Goal: Navigation & Orientation: Find specific page/section

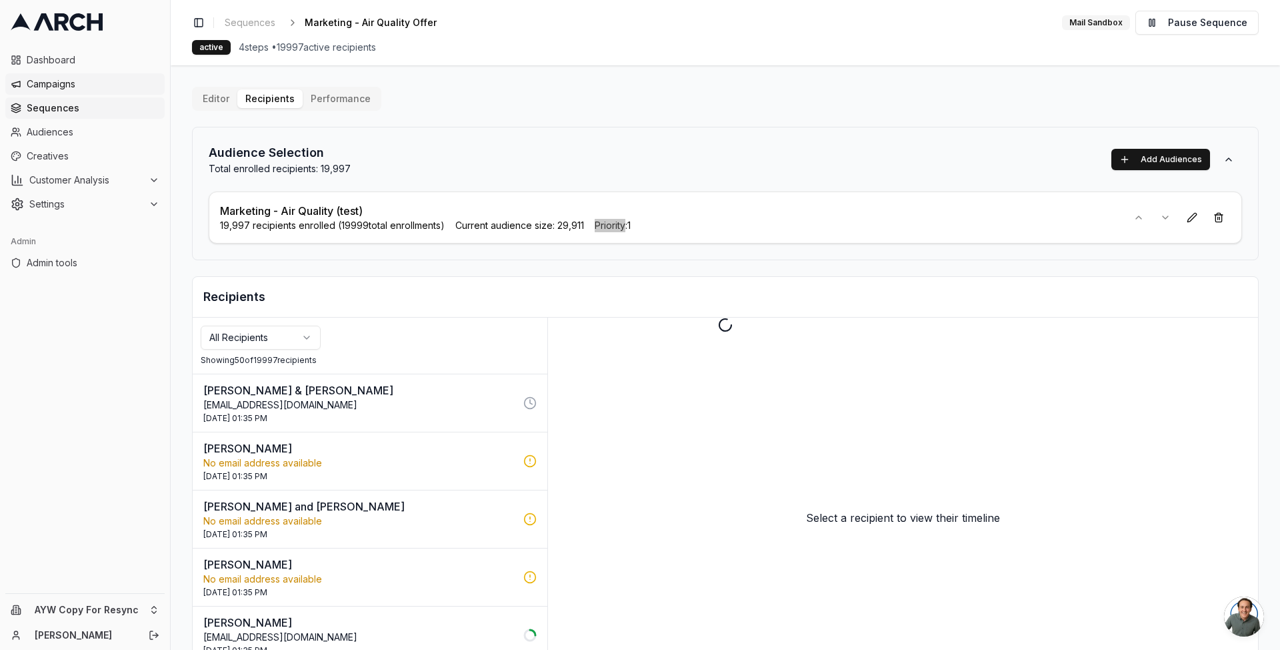
scroll to position [78, 0]
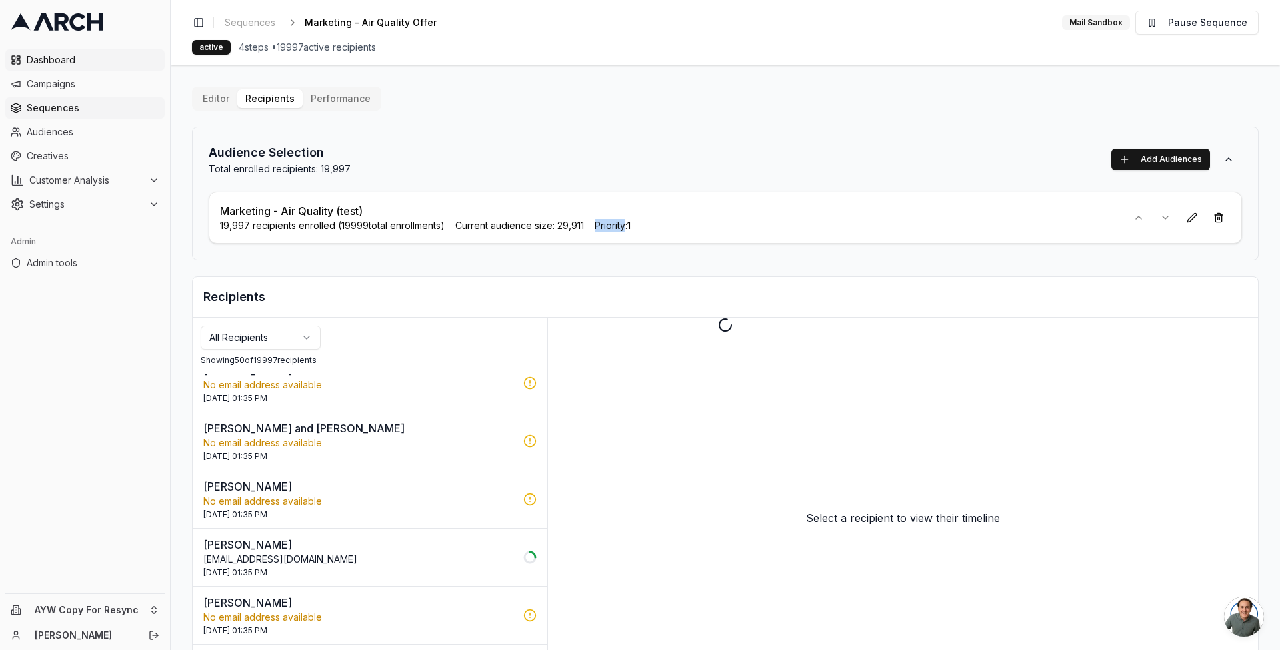
click at [83, 55] on span "Dashboard" at bounding box center [93, 59] width 133 height 13
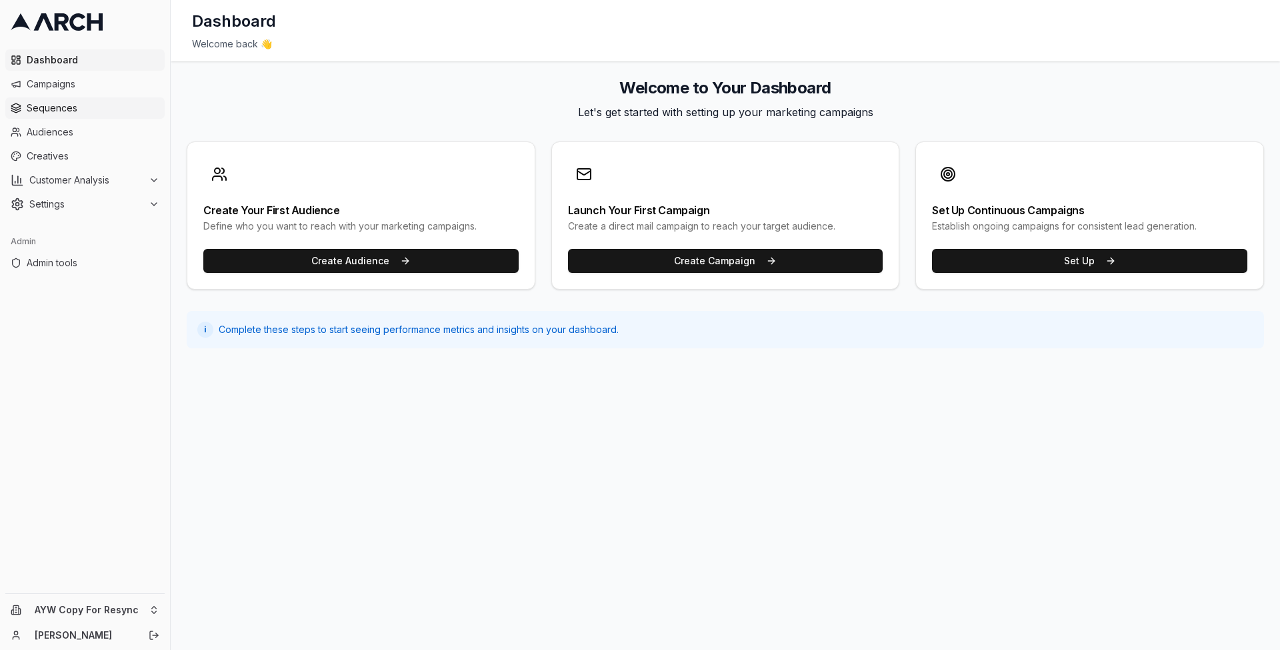
click at [83, 114] on span "Sequences" at bounding box center [93, 107] width 133 height 13
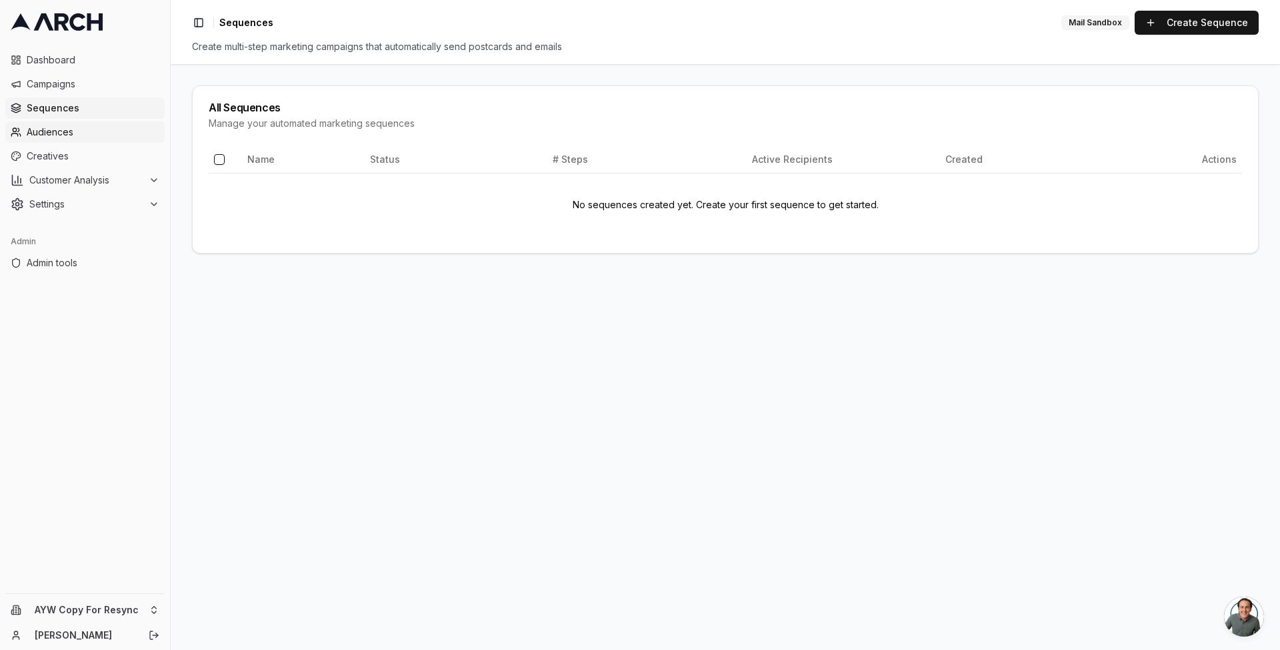
click at [82, 123] on link "Audiences" at bounding box center [84, 131] width 159 height 21
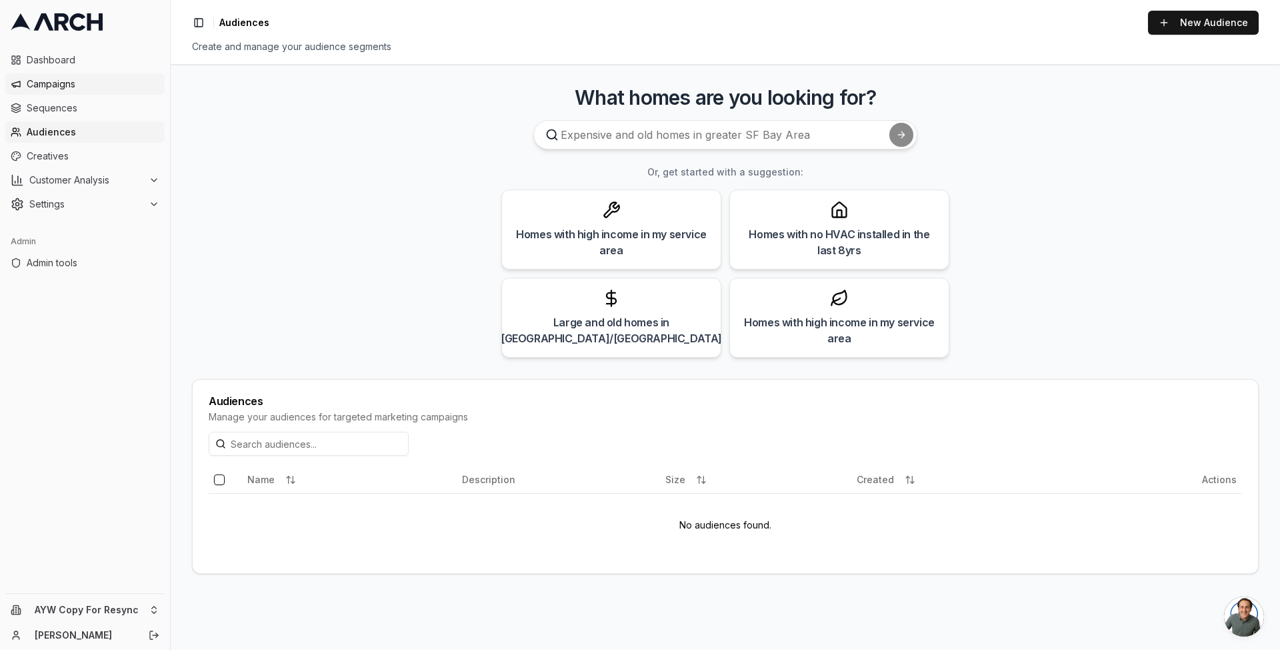
click at [81, 92] on link "Campaigns" at bounding box center [84, 83] width 159 height 21
